Goal: Find specific page/section: Find specific page/section

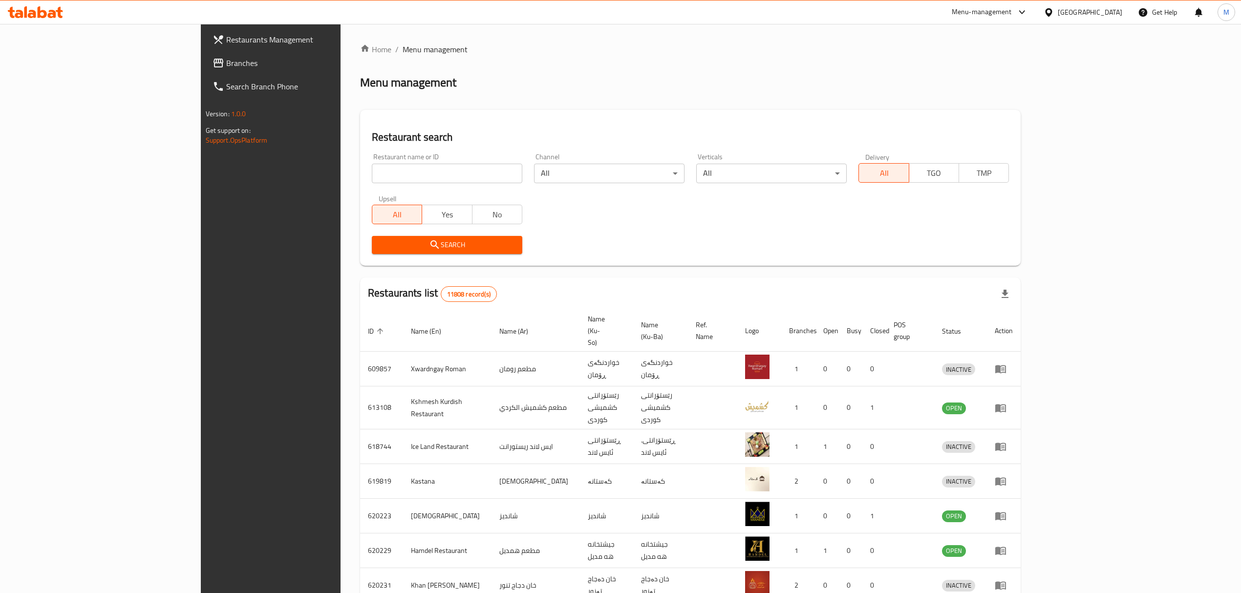
click at [372, 171] on input "search" at bounding box center [447, 174] width 151 height 20
paste input "771655"
type input "7"
paste input "Ghazala Fast Food"
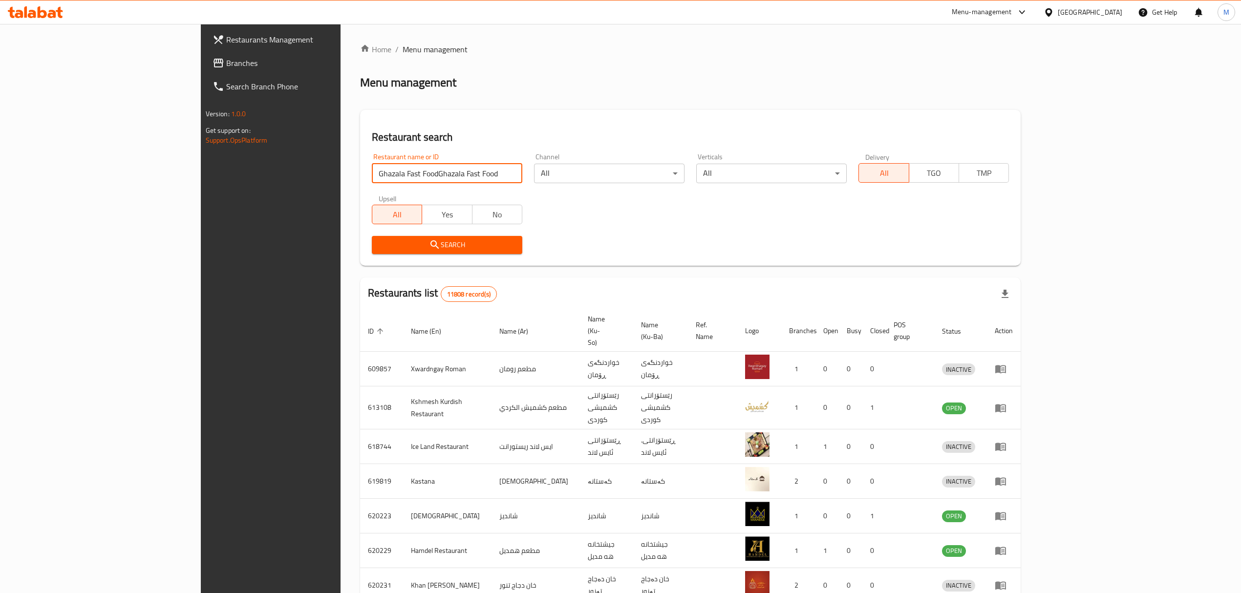
click button "Search" at bounding box center [447, 245] width 151 height 18
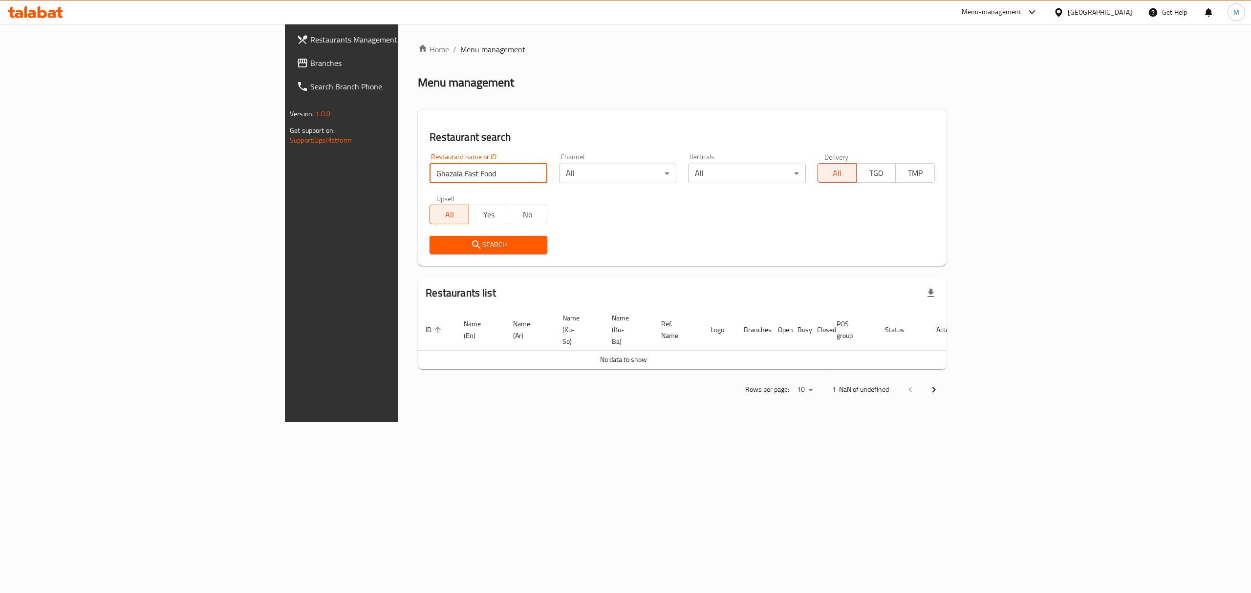
click button "Search" at bounding box center [488, 245] width 117 height 18
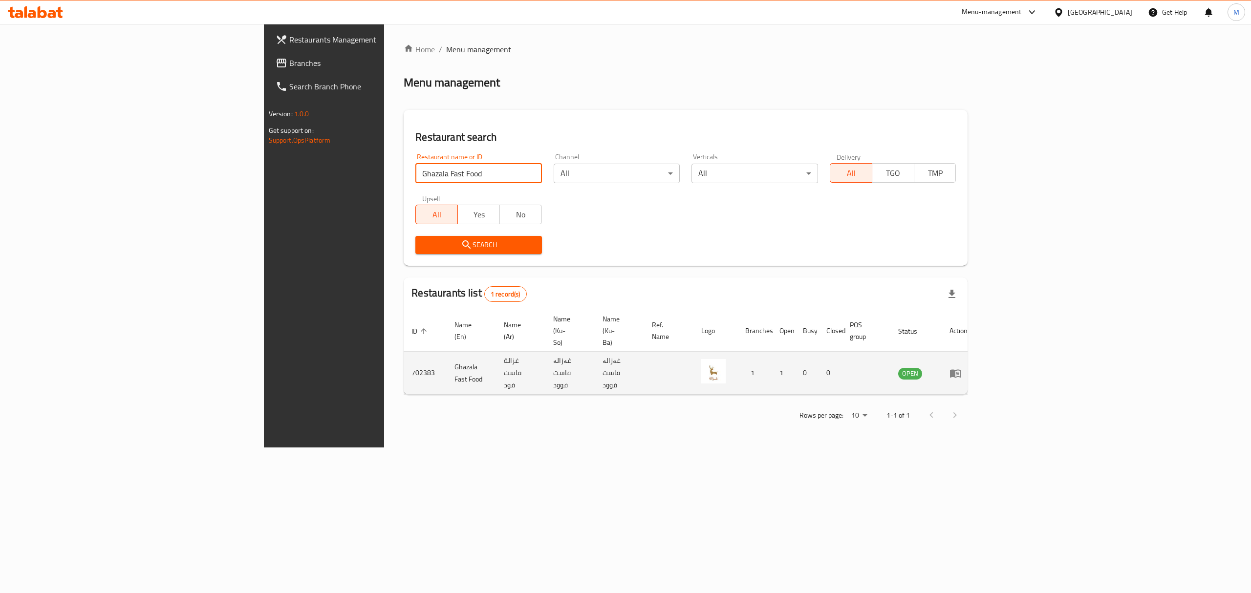
click at [404, 352] on td "702383" at bounding box center [425, 373] width 43 height 43
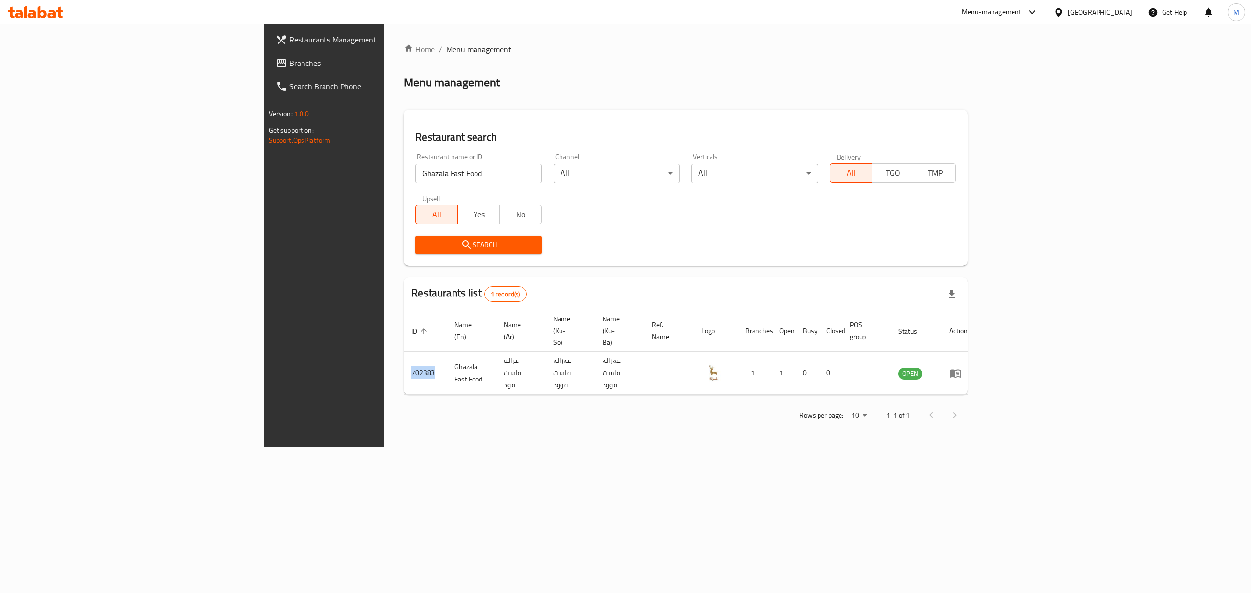
copy td "702383"
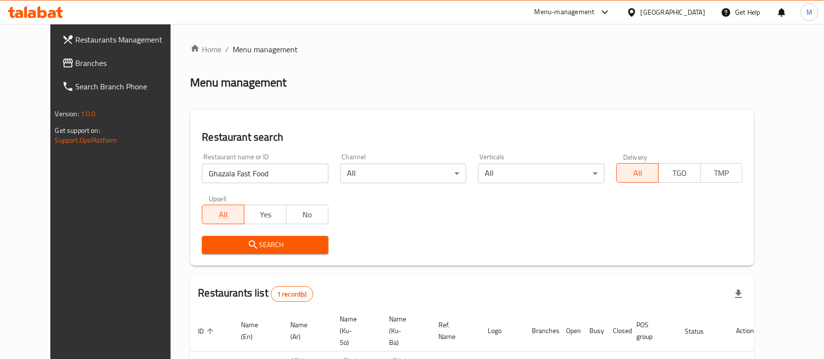
click at [261, 167] on input "Ghazala Fast Food" at bounding box center [265, 174] width 127 height 20
type input "m"
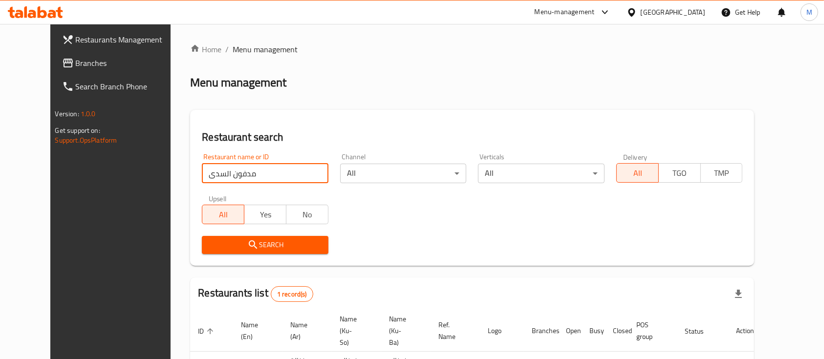
click button "Search" at bounding box center [265, 245] width 127 height 18
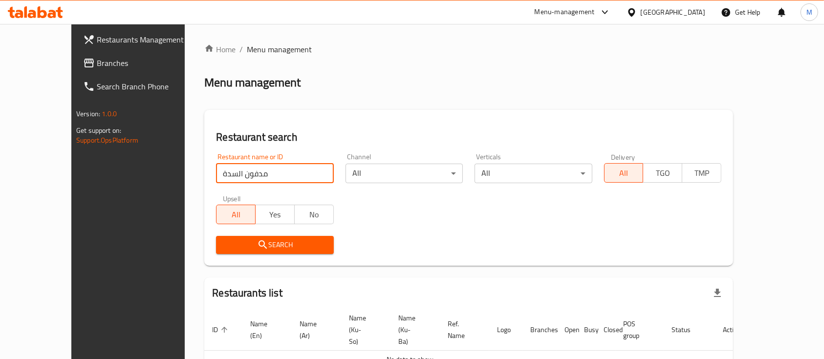
type input "مدفون السدة"
click button "Search" at bounding box center [274, 245] width 117 height 18
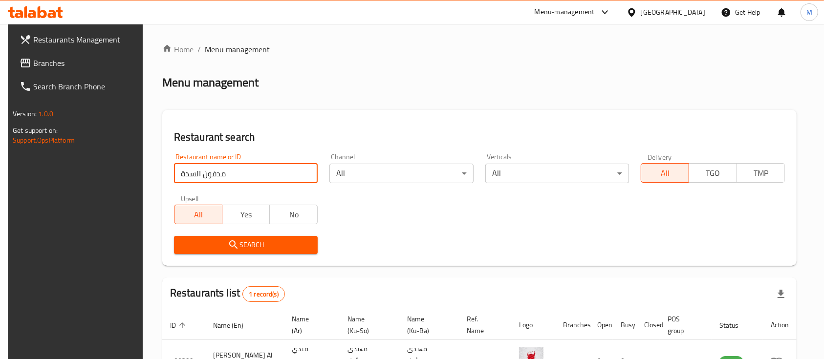
scroll to position [68, 0]
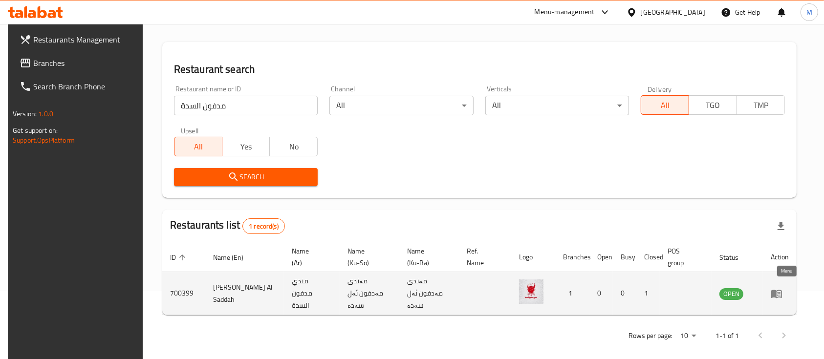
click at [782, 290] on icon "enhanced table" at bounding box center [777, 294] width 12 height 12
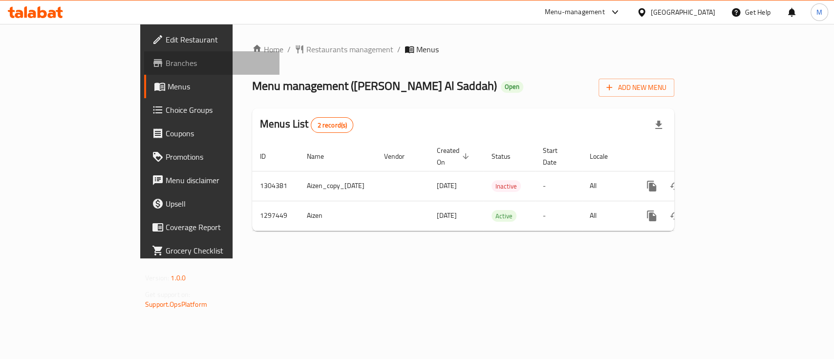
click at [166, 65] on span "Branches" at bounding box center [219, 63] width 106 height 12
